Goal: Task Accomplishment & Management: Use online tool/utility

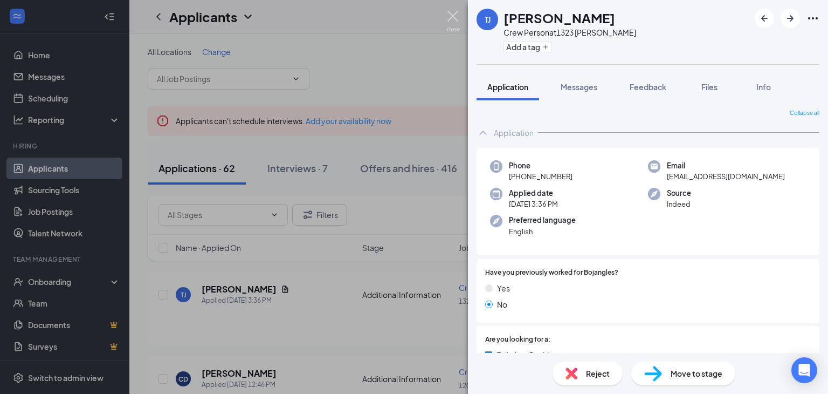
click at [453, 22] on img at bounding box center [452, 21] width 13 height 21
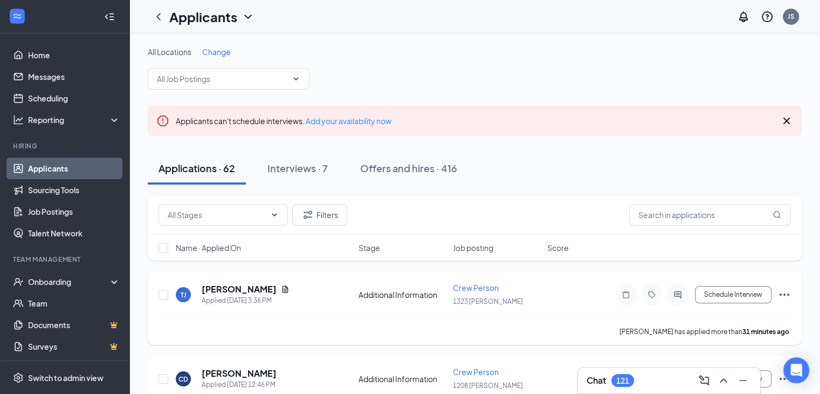
click at [788, 294] on icon "Ellipses" at bounding box center [785, 294] width 10 height 2
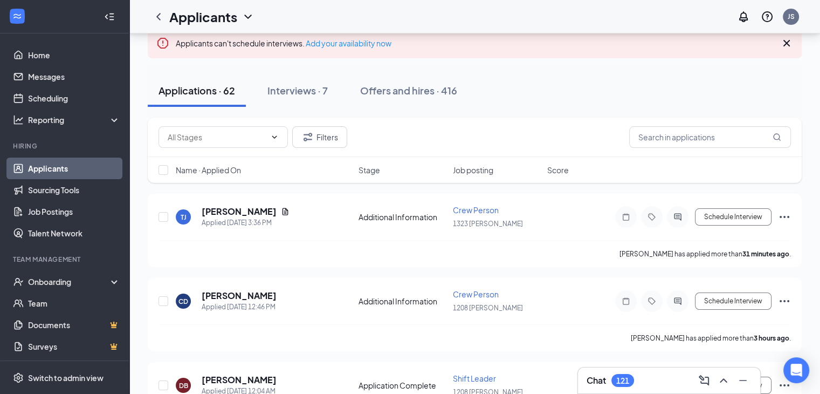
scroll to position [86, 0]
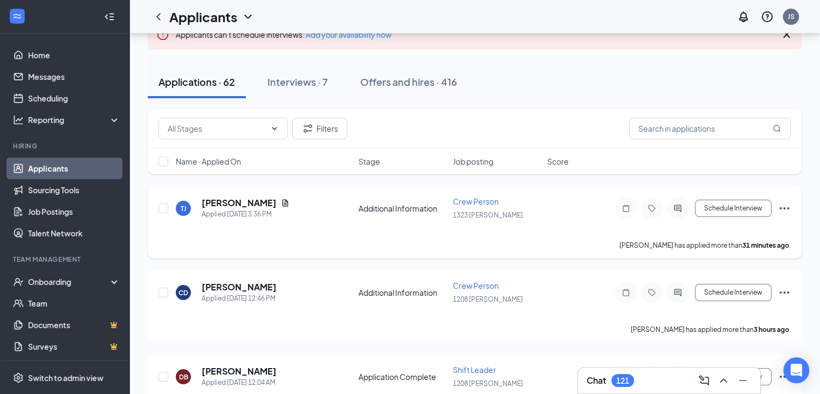
click at [779, 203] on icon "Ellipses" at bounding box center [784, 208] width 13 height 13
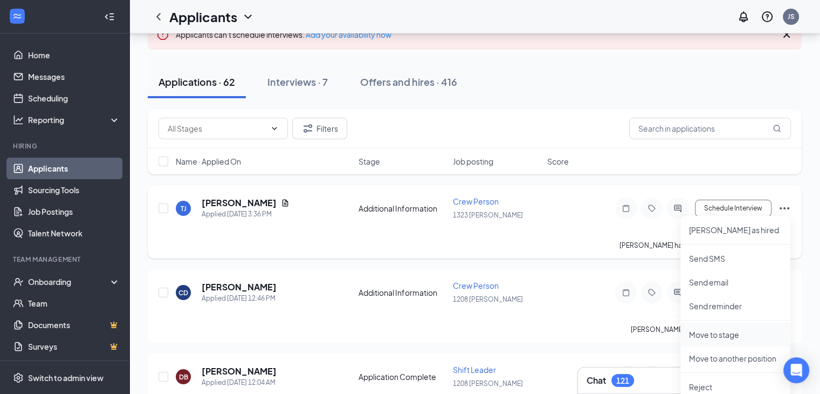
click at [720, 332] on p "Move to stage" at bounding box center [735, 334] width 93 height 11
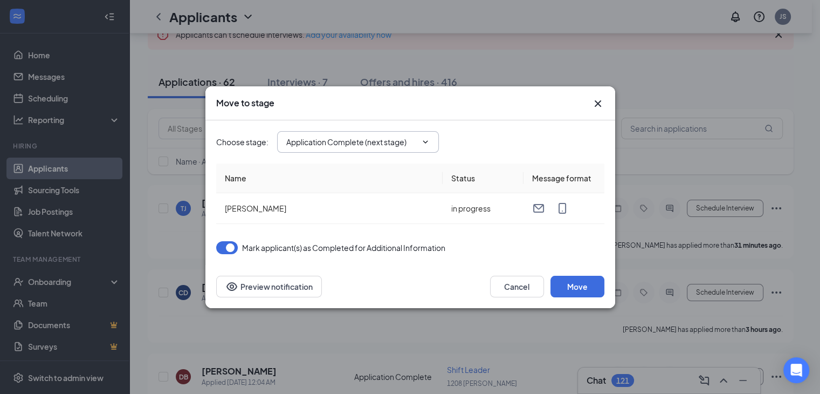
click at [415, 143] on input "Application Complete (next stage)" at bounding box center [351, 142] width 130 height 12
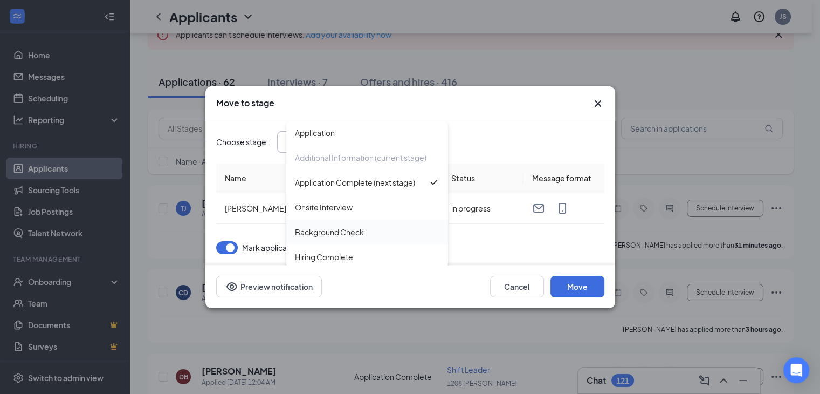
click at [377, 229] on div "Background Check" at bounding box center [367, 232] width 145 height 12
type input "Background Check"
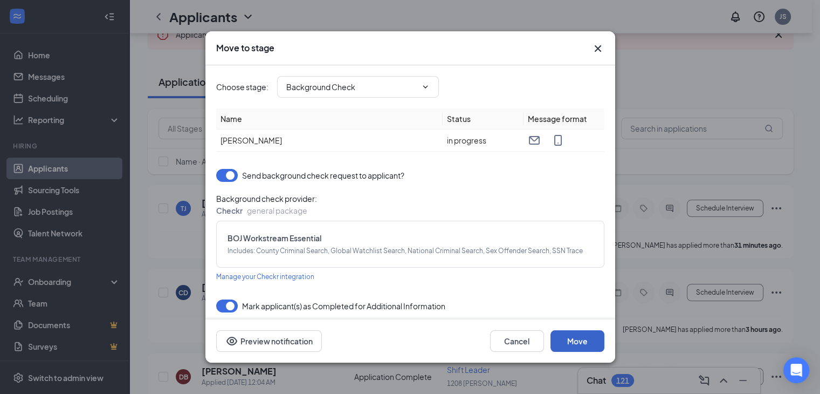
click at [574, 345] on button "Move" at bounding box center [578, 341] width 54 height 22
